Goal: Navigation & Orientation: Find specific page/section

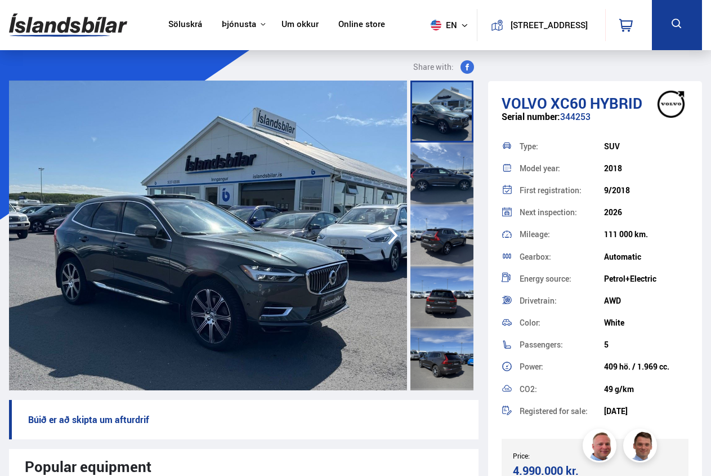
click at [443, 246] on div at bounding box center [442, 235] width 63 height 62
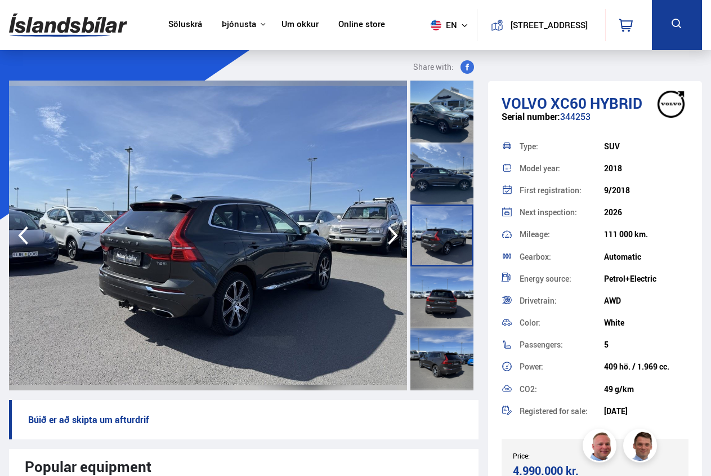
click at [440, 295] on div at bounding box center [442, 297] width 63 height 62
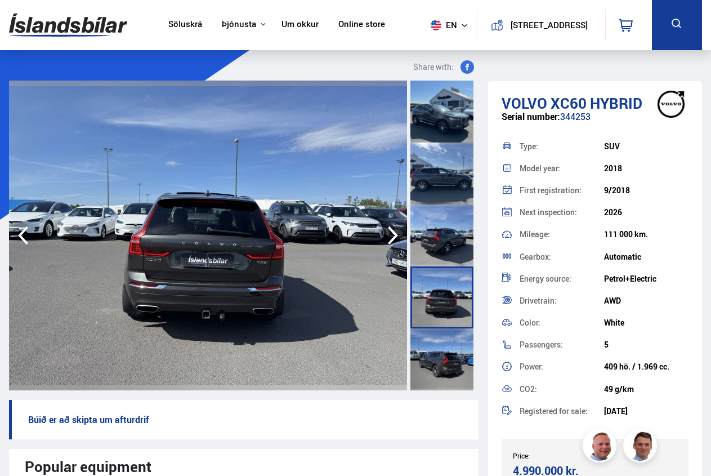
click at [443, 360] on div at bounding box center [442, 359] width 63 height 62
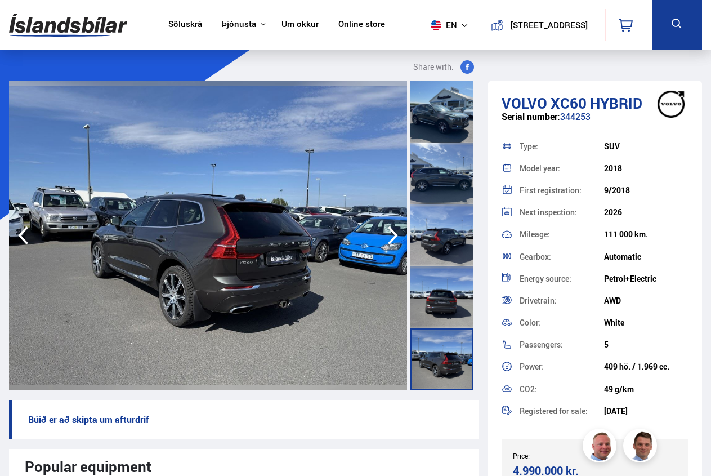
click at [434, 298] on div at bounding box center [442, 297] width 63 height 62
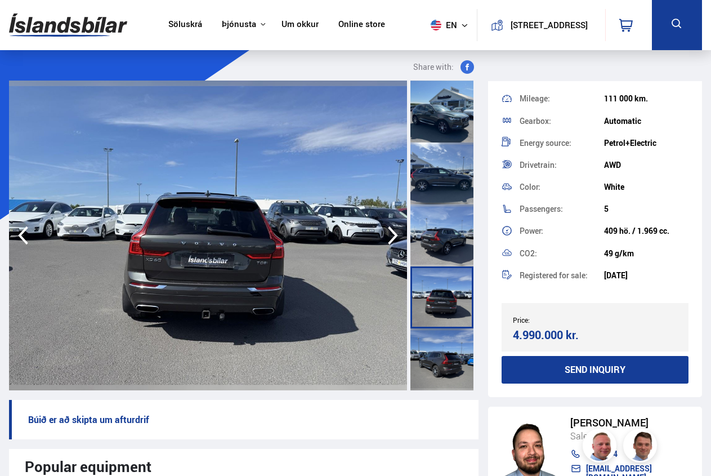
click at [180, 28] on link "Söluskrá" at bounding box center [185, 25] width 34 height 12
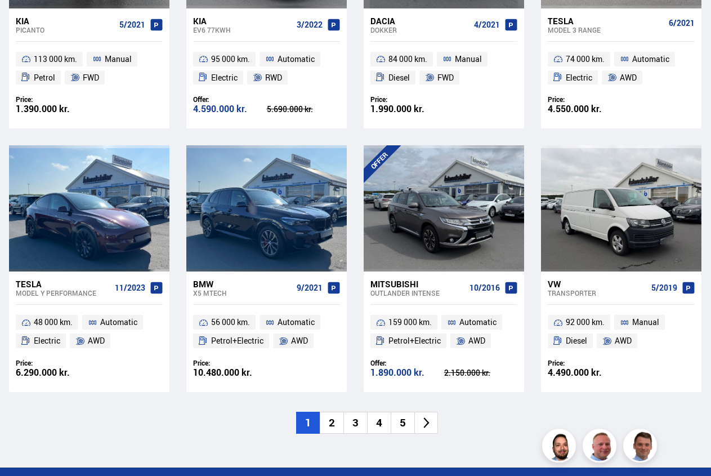
scroll to position [1493, 0]
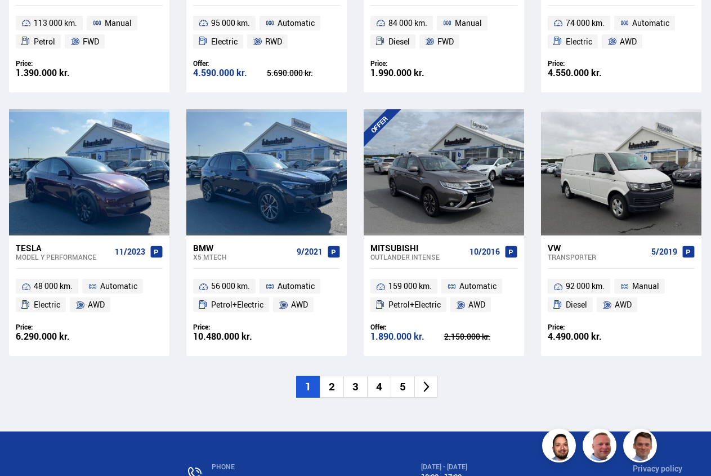
click at [341, 385] on li "2" at bounding box center [332, 387] width 24 height 22
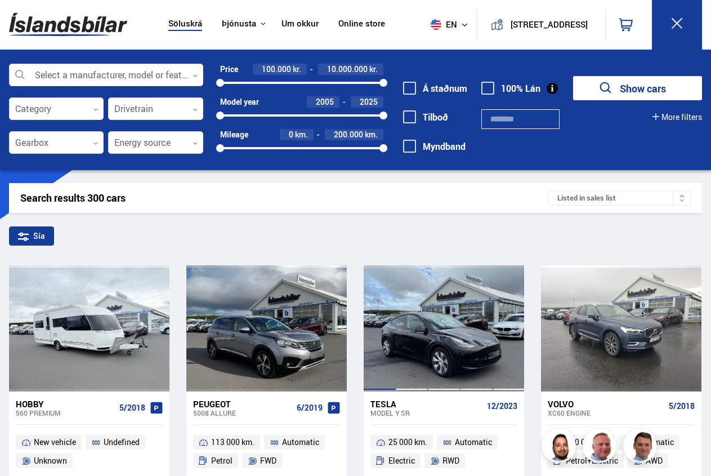
scroll to position [0, 0]
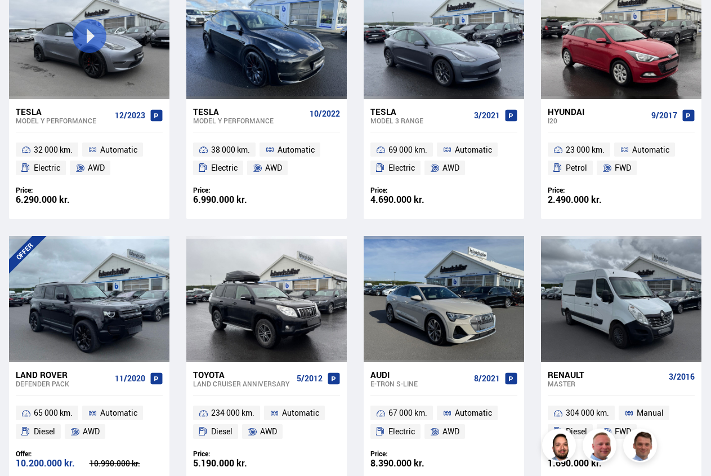
scroll to position [1436, 0]
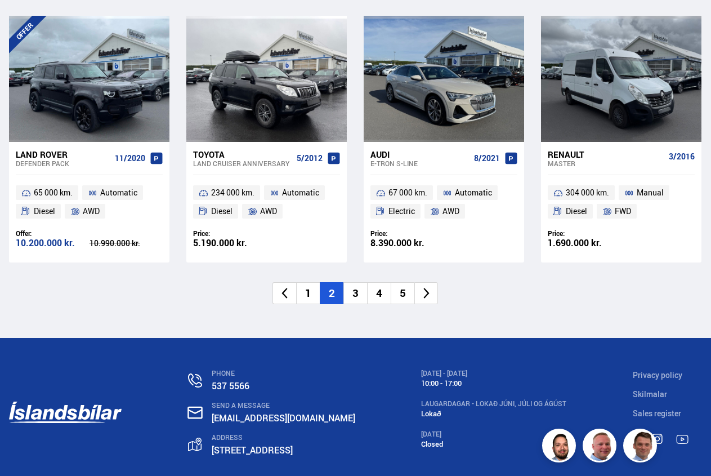
click at [358, 294] on li "3" at bounding box center [356, 293] width 24 height 22
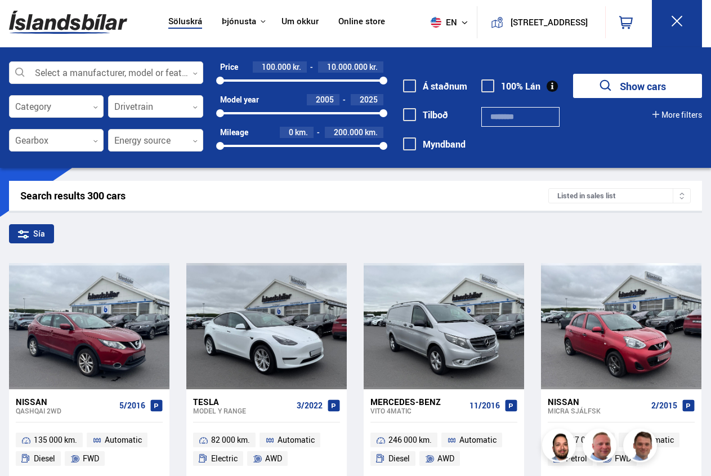
scroll to position [0, 0]
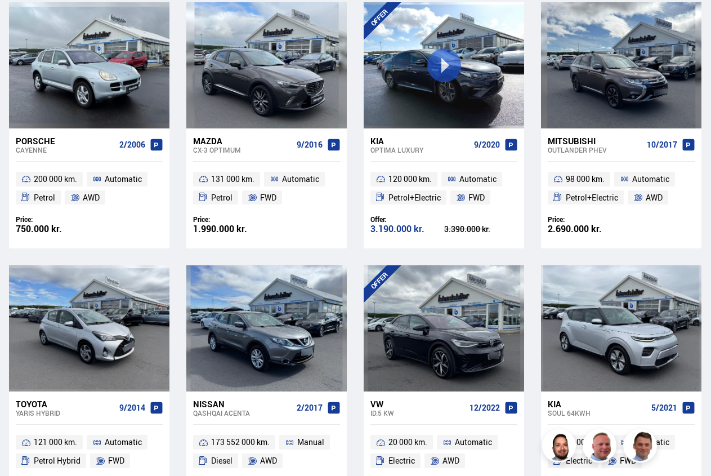
scroll to position [1436, 0]
